Goal: Information Seeking & Learning: Find specific fact

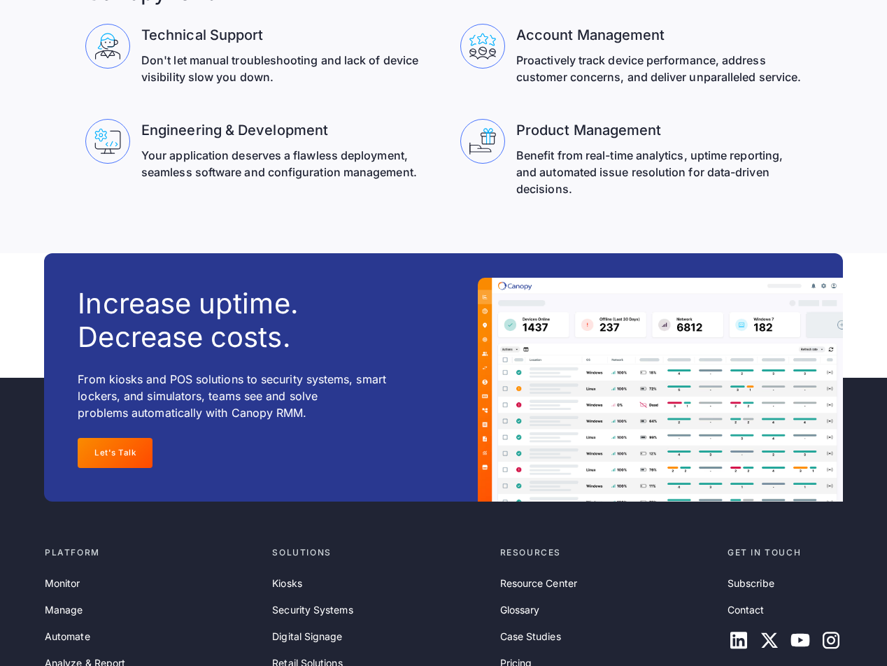
scroll to position [4483, 0]
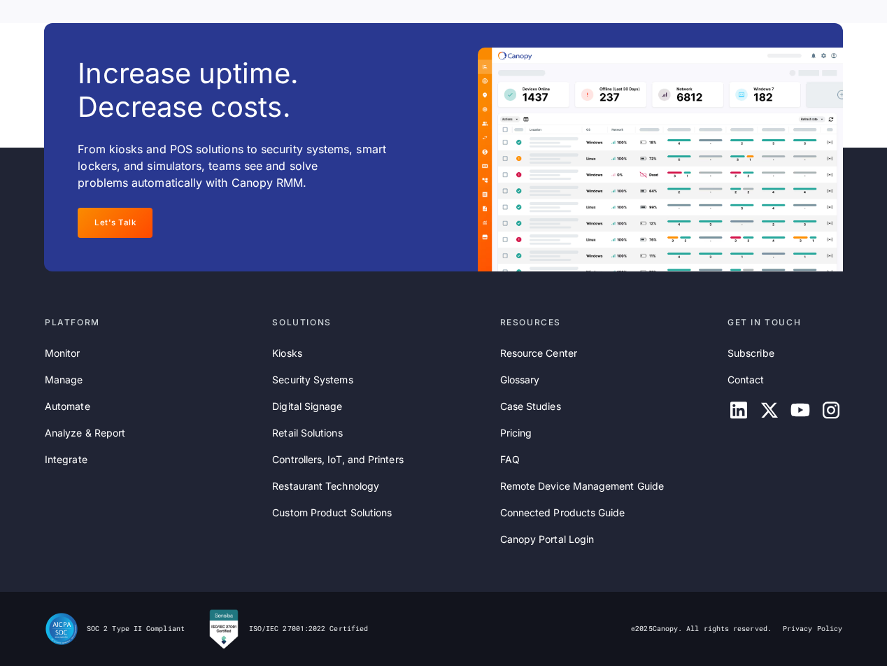
click at [800, 622] on div "SOC 2 Type II Compliant ISO/IEC 27001:2022 Certified © 2025 Canopy. All rights …" at bounding box center [443, 628] width 797 height 41
click at [801, 628] on link "Privacy Policy" at bounding box center [812, 629] width 59 height 10
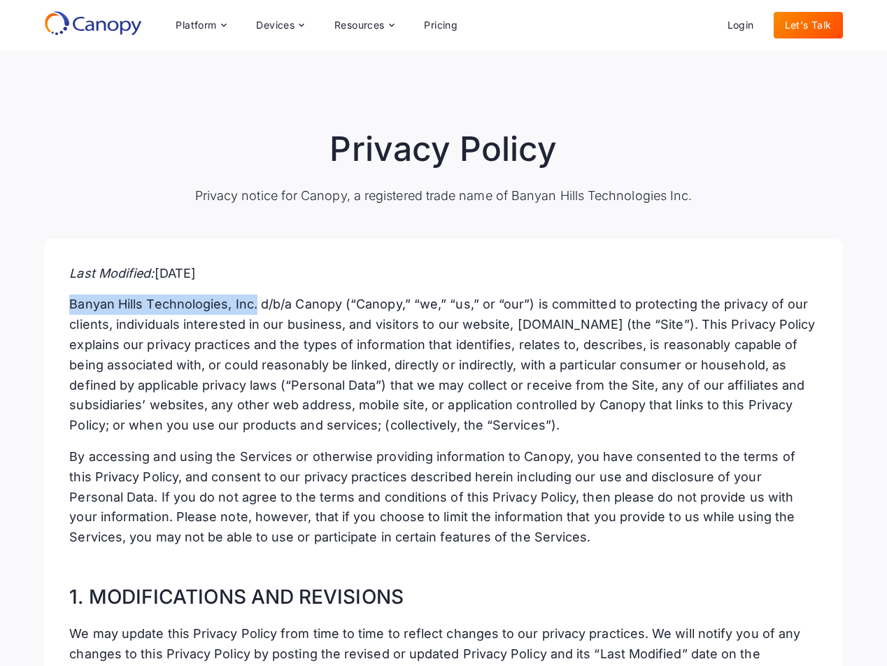
drag, startPoint x: 62, startPoint y: 305, endPoint x: 257, endPoint y: 305, distance: 194.4
copy p "Banyan Hills Technologies, Inc."
